Goal: Task Accomplishment & Management: Use online tool/utility

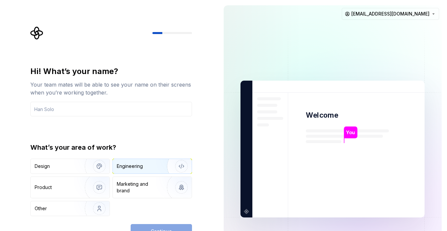
click at [133, 168] on div "Engineering" at bounding box center [130, 166] width 26 height 7
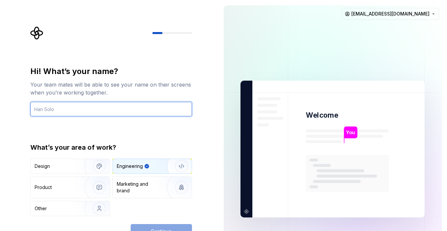
click at [113, 111] on input "text" at bounding box center [111, 109] width 162 height 15
type input "meghdad"
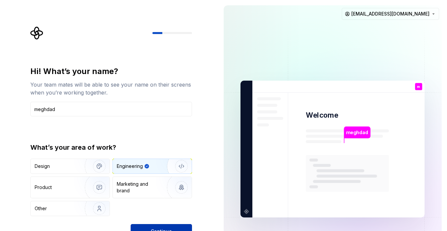
click at [163, 227] on button "Continue" at bounding box center [161, 231] width 61 height 15
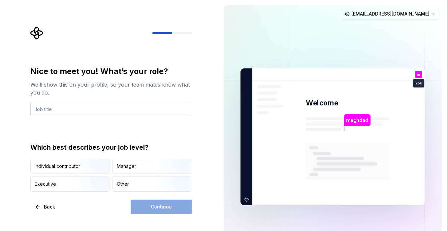
click at [151, 110] on input "text" at bounding box center [111, 109] width 162 height 15
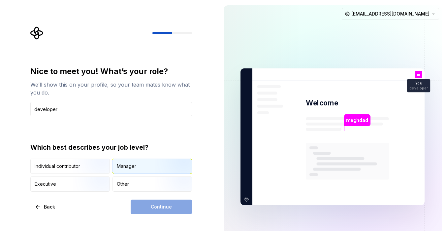
type input "developer"
click at [133, 165] on div "Manager" at bounding box center [126, 166] width 19 height 7
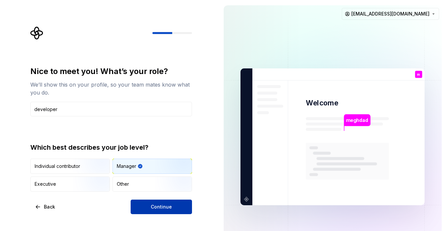
click at [159, 204] on span "Continue" at bounding box center [161, 206] width 21 height 7
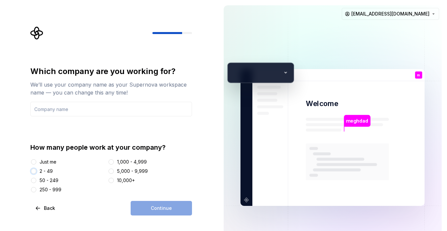
click at [34, 169] on button "2 - 49" at bounding box center [33, 170] width 5 height 5
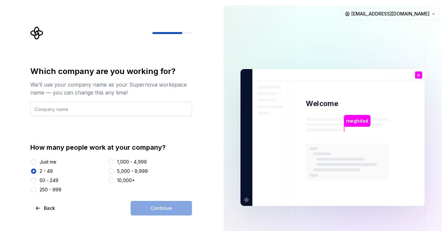
click at [58, 106] on input "text" at bounding box center [111, 109] width 162 height 15
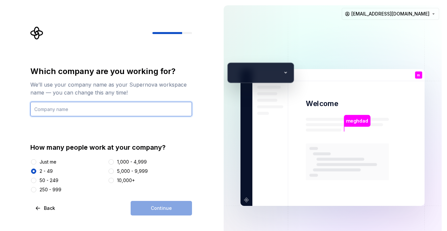
type input "Dot Web"
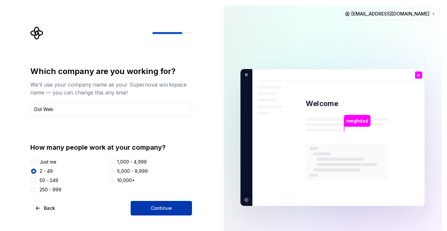
click at [147, 207] on button "Continue" at bounding box center [161, 208] width 61 height 15
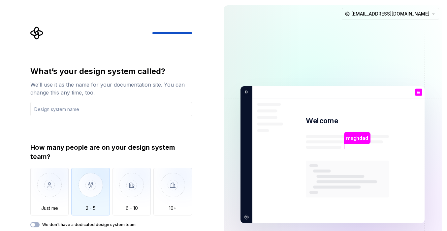
click at [96, 187] on img "button" at bounding box center [90, 190] width 39 height 44
click at [82, 110] on input "text" at bounding box center [111, 109] width 162 height 15
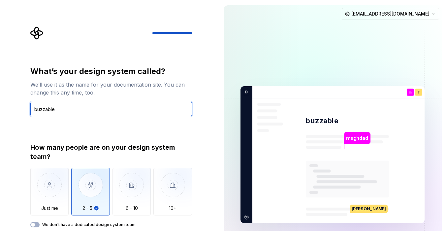
type input "buzzable"
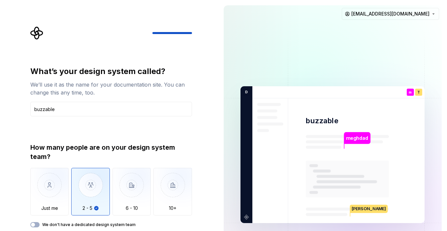
click at [203, 157] on div "What’s your design system called? We’ll use it as the name for your documentati…" at bounding box center [109, 154] width 219 height 309
click at [34, 225] on span "button" at bounding box center [33, 225] width 4 height 4
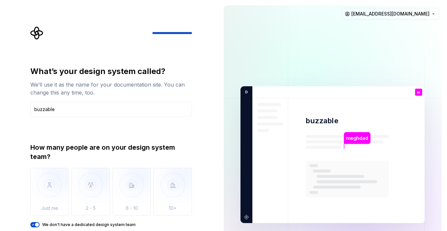
click at [35, 224] on span "button" at bounding box center [37, 225] width 4 height 4
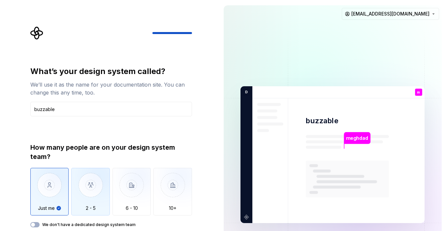
click at [92, 195] on img "button" at bounding box center [90, 190] width 39 height 44
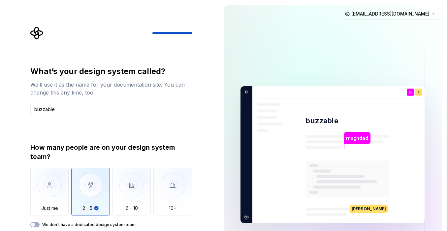
type button "2 - 5"
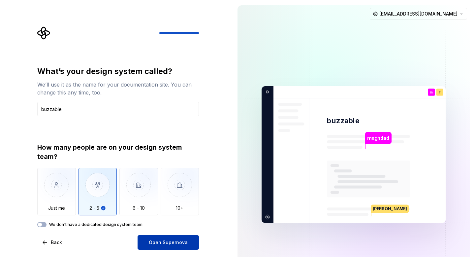
click at [170, 230] on span "Open Supernova" at bounding box center [168, 242] width 39 height 7
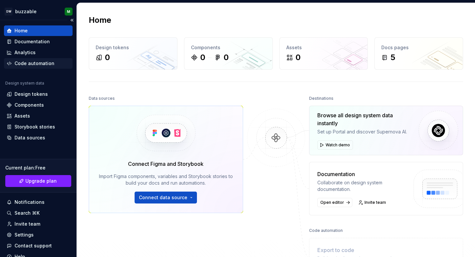
click at [45, 64] on div "Code automation" at bounding box center [35, 63] width 40 height 7
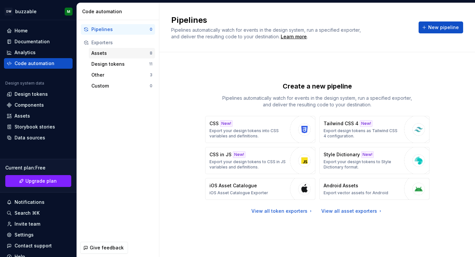
click at [100, 52] on div "Assets" at bounding box center [120, 53] width 58 height 7
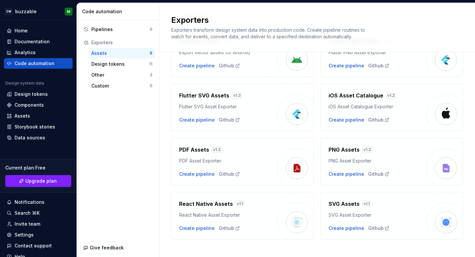
scroll to position [58, 0]
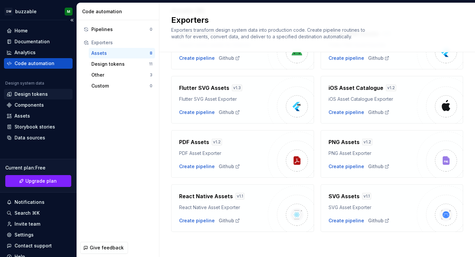
click at [40, 95] on div "Design tokens" at bounding box center [31, 94] width 33 height 7
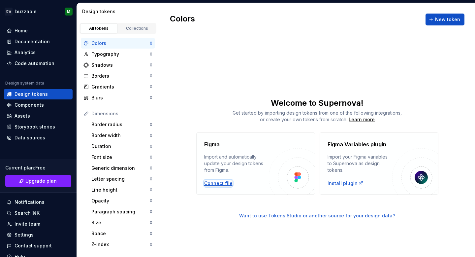
click at [215, 180] on div "Connect file" at bounding box center [218, 183] width 28 height 7
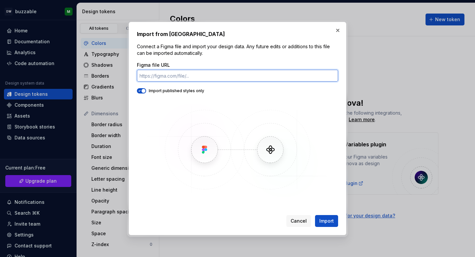
paste input "[URL][DOMAIN_NAME]"
type input "[URL][DOMAIN_NAME]"
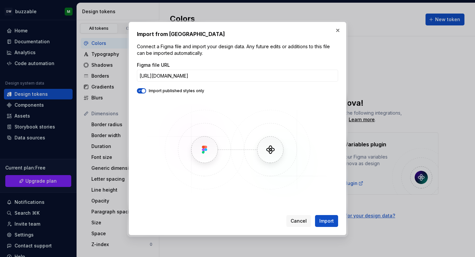
scroll to position [0, 0]
click at [141, 89] on icon "button" at bounding box center [139, 91] width 5 height 4
click at [141, 89] on span "button" at bounding box center [140, 91] width 4 height 4
click at [332, 223] on span "Import" at bounding box center [327, 221] width 15 height 7
click at [297, 222] on span "Cancel" at bounding box center [299, 221] width 16 height 7
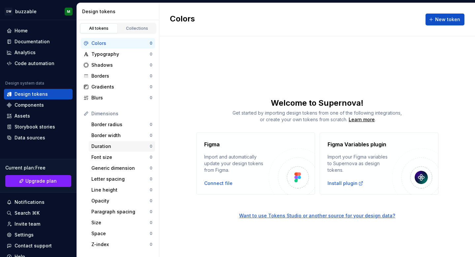
scroll to position [6, 0]
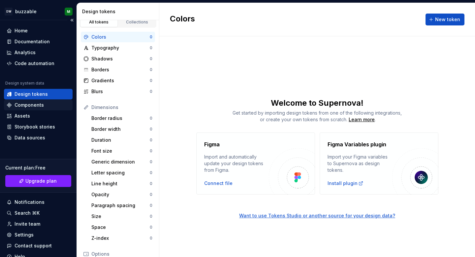
click at [40, 101] on div "Components" at bounding box center [38, 105] width 69 height 11
click at [37, 105] on div "Components" at bounding box center [29, 105] width 29 height 7
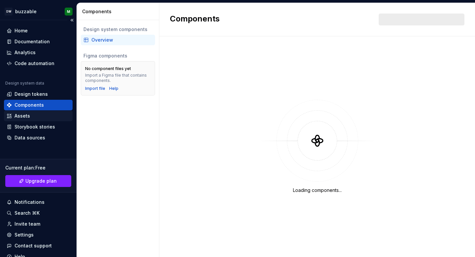
click at [23, 118] on div "Assets" at bounding box center [23, 116] width 16 height 7
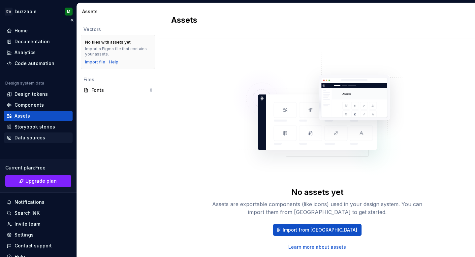
click at [39, 139] on div "Data sources" at bounding box center [30, 137] width 31 height 7
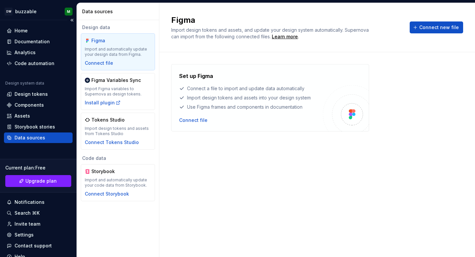
click at [42, 69] on div "Home Documentation Analytics Code automation Design system data Design tokens C…" at bounding box center [38, 84] width 69 height 118
click at [45, 62] on div "Code automation" at bounding box center [35, 63] width 40 height 7
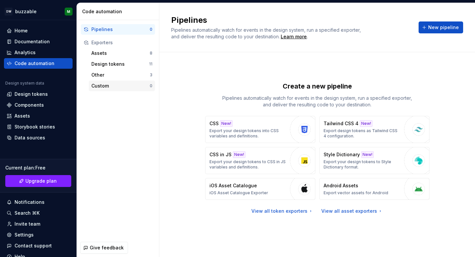
click at [108, 87] on div "Custom" at bounding box center [120, 86] width 58 height 7
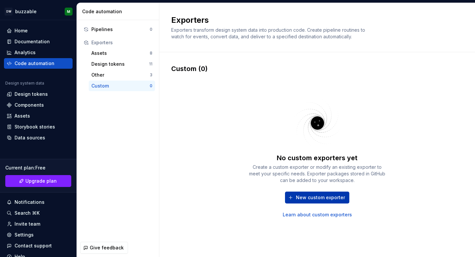
click at [310, 197] on span "New custom exporter" at bounding box center [320, 197] width 49 height 7
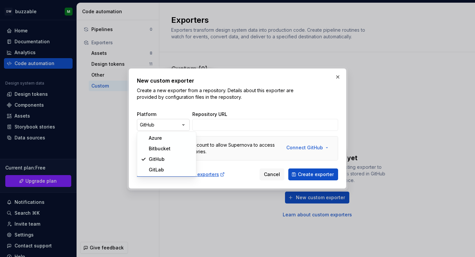
click at [181, 126] on div "New custom exporter Create a new exporter from a repository. Details about this…" at bounding box center [237, 128] width 475 height 257
click at [337, 76] on div "New custom exporter Create a new exporter from a repository. Details about this…" at bounding box center [237, 128] width 475 height 257
